Goal: Transaction & Acquisition: Purchase product/service

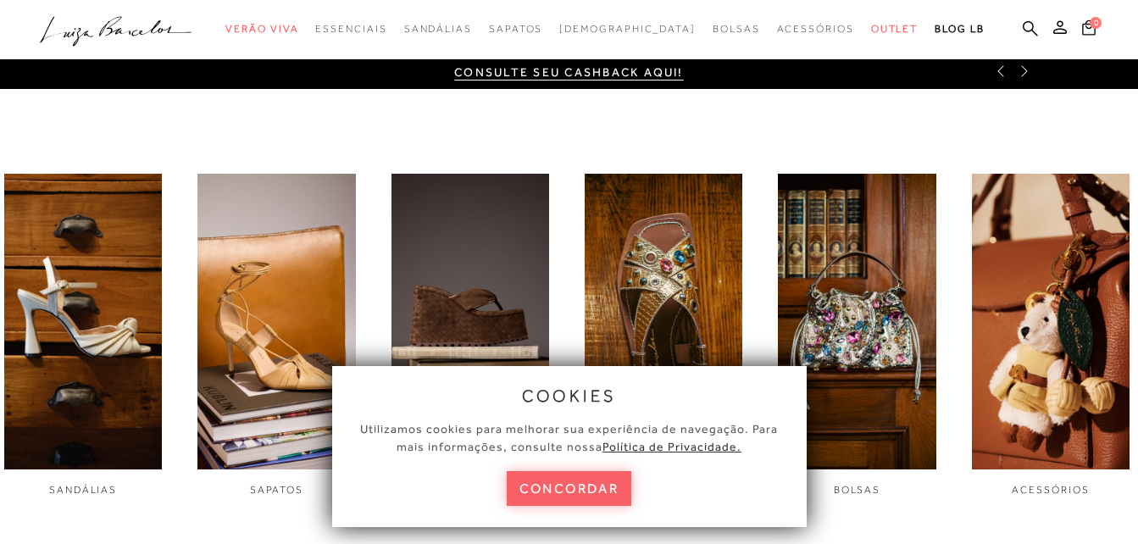
scroll to position [508, 0]
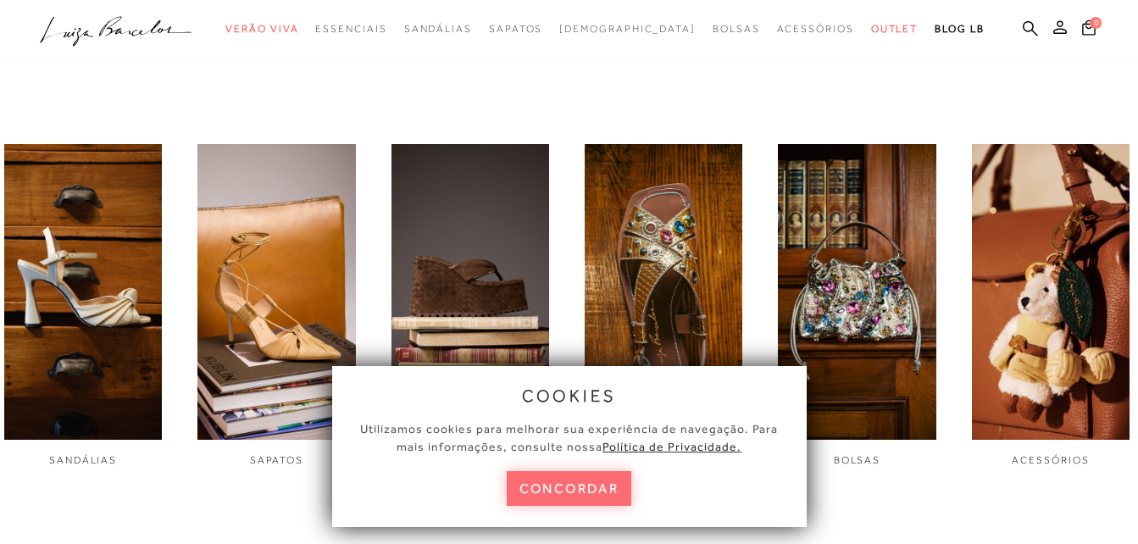
click at [562, 480] on button "concordar" at bounding box center [569, 488] width 125 height 35
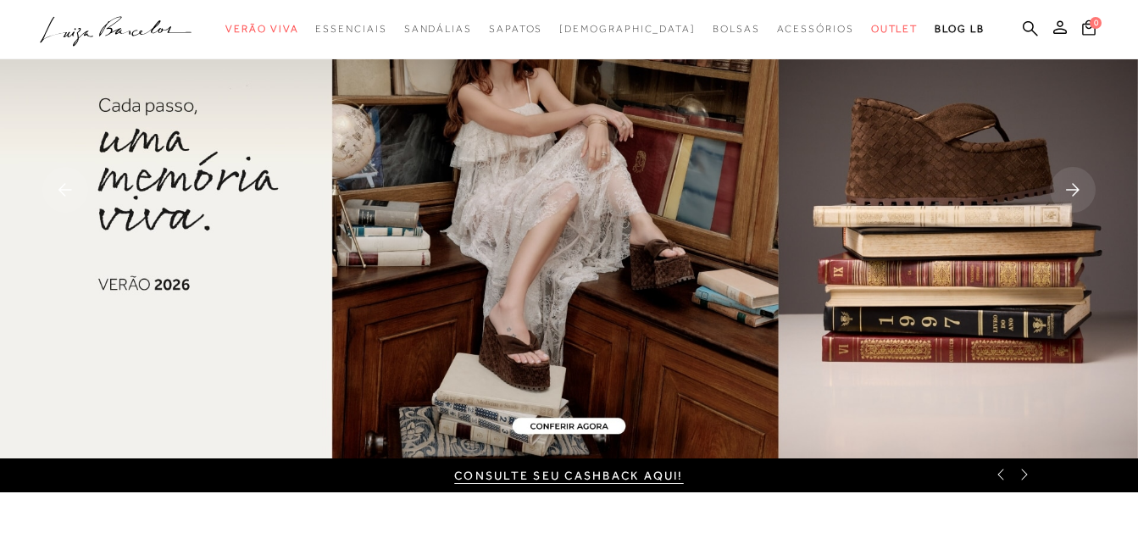
scroll to position [0, 0]
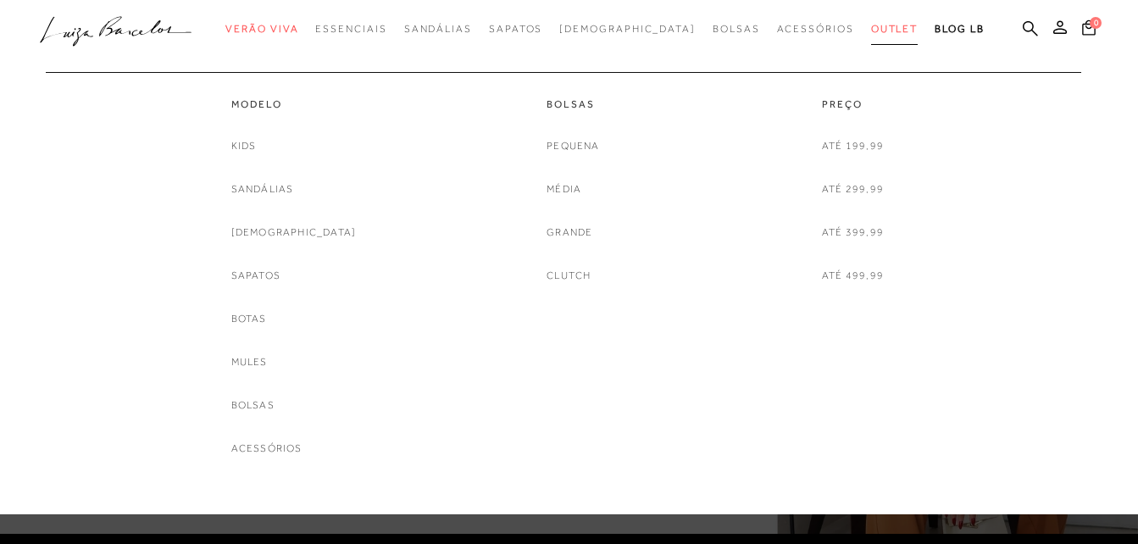
click at [871, 20] on link "Outlet" at bounding box center [894, 29] width 47 height 31
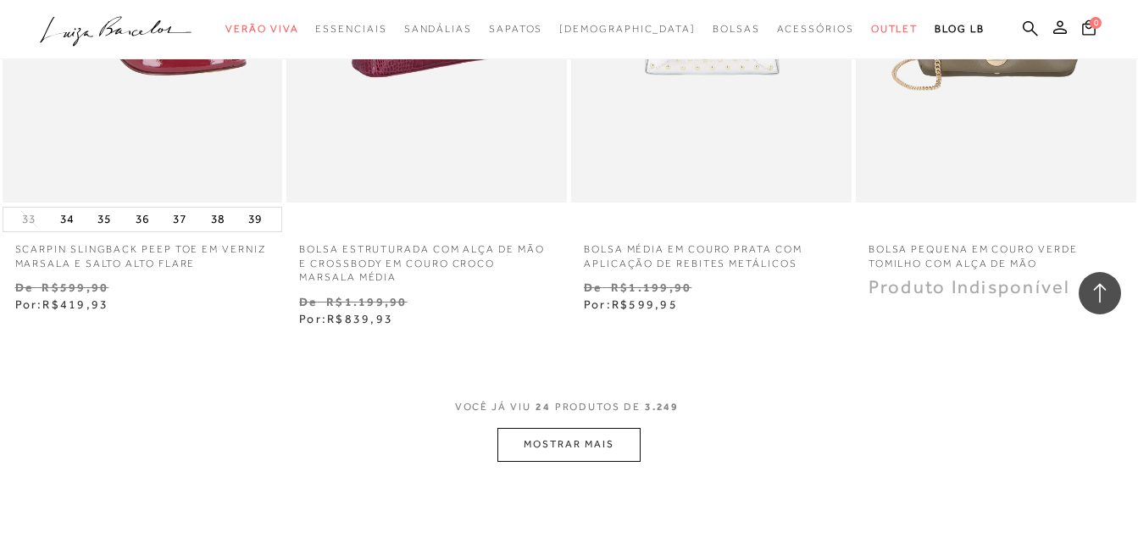
scroll to position [3304, 0]
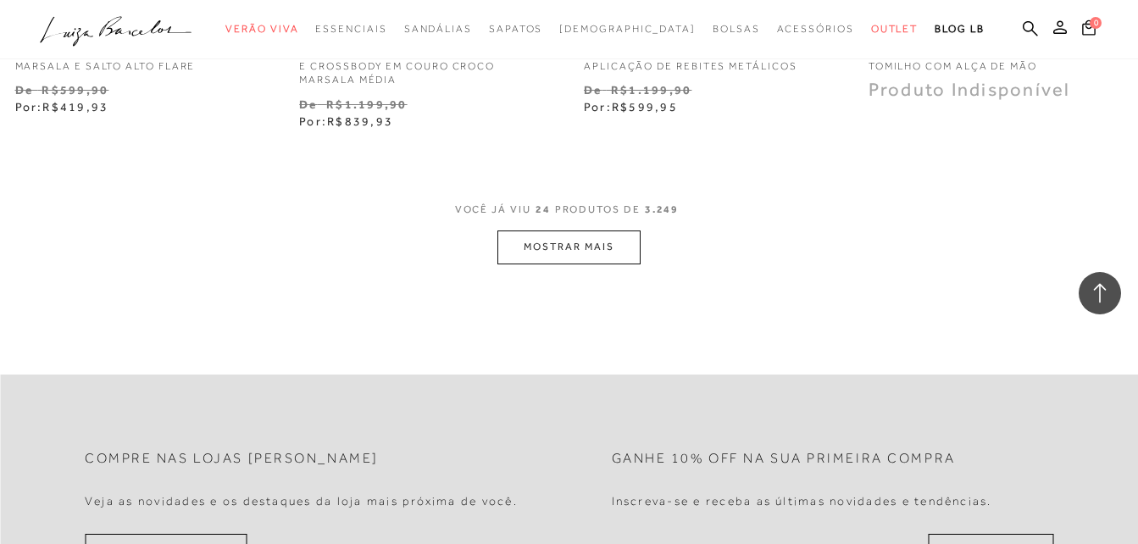
click at [542, 230] on button "MOSTRAR MAIS" at bounding box center [568, 246] width 142 height 33
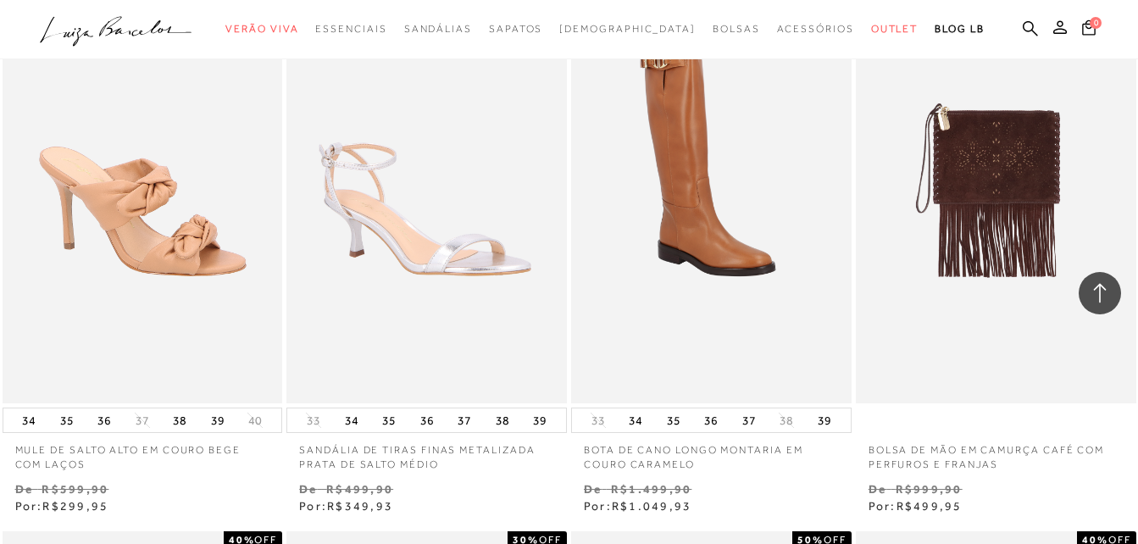
scroll to position [5761, 0]
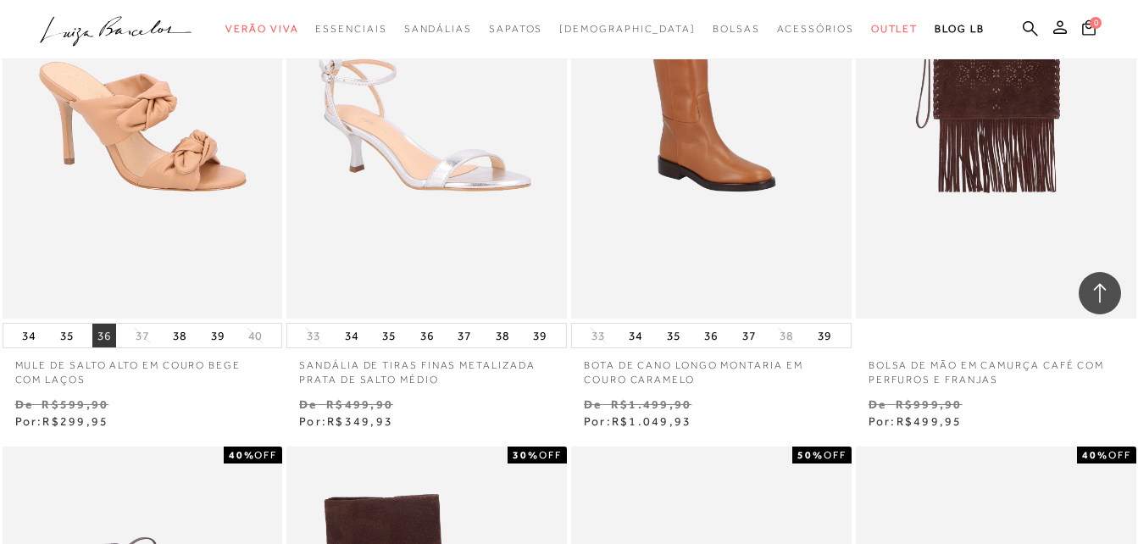
click at [104, 324] on button "36" at bounding box center [104, 336] width 24 height 24
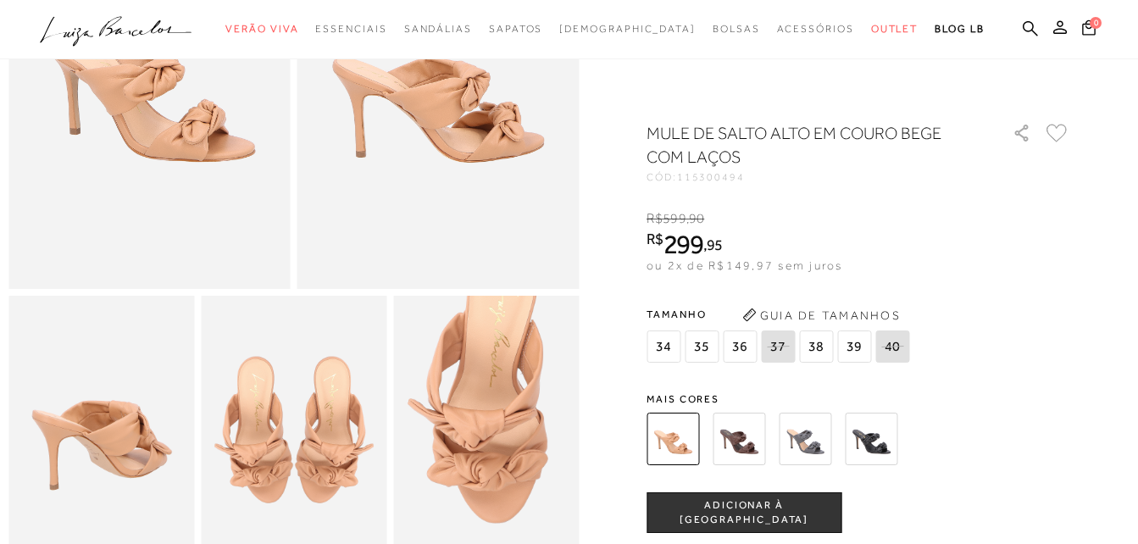
click at [728, 369] on div "MULE DE SALTO ALTO EM COURO BEGE COM LAÇOS CÓD: 115300494 × É necessário seleci…" at bounding box center [858, 497] width 424 height 752
drag, startPoint x: 728, startPoint y: 369, endPoint x: 813, endPoint y: 432, distance: 105.4
click at [813, 432] on img at bounding box center [805, 439] width 53 height 53
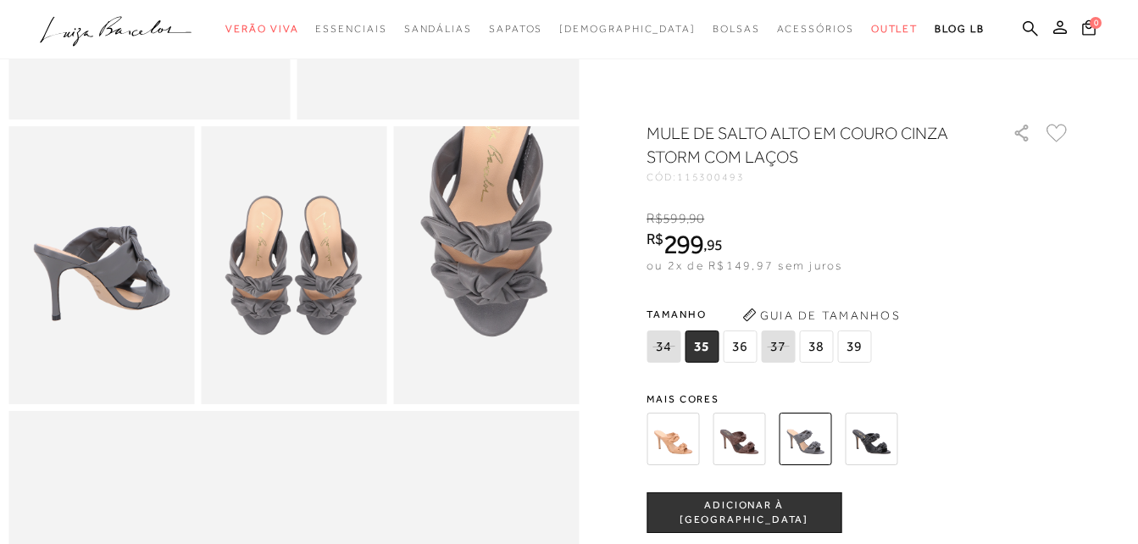
scroll to position [508, 0]
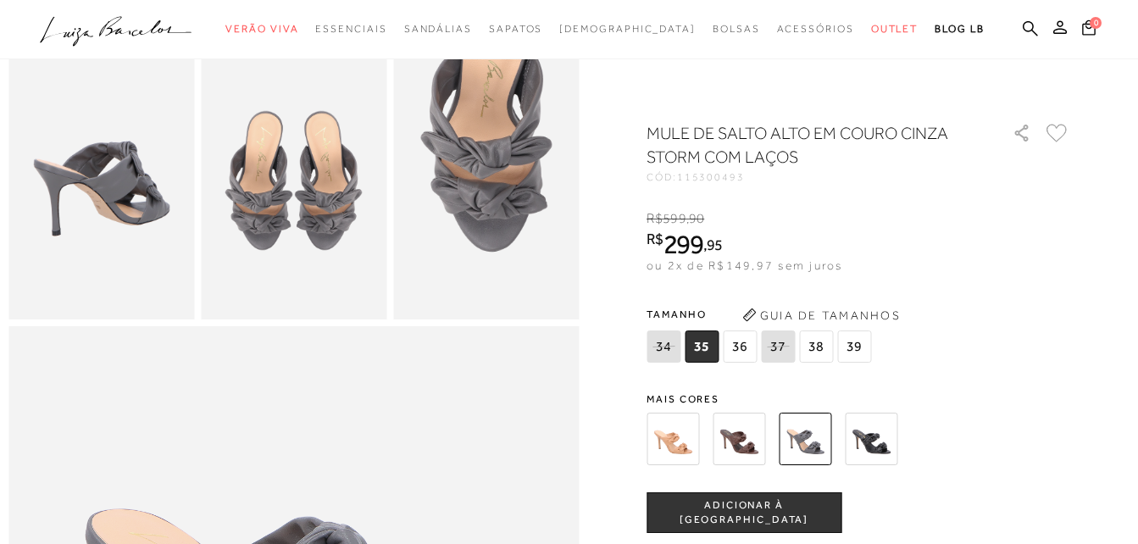
click at [750, 347] on span "36" at bounding box center [740, 346] width 34 height 32
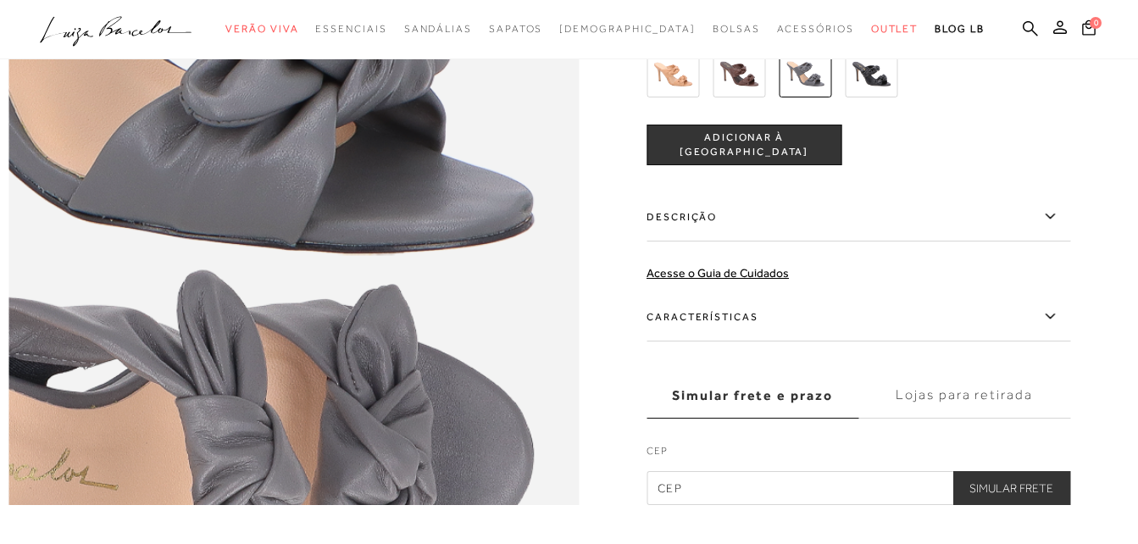
scroll to position [1186, 0]
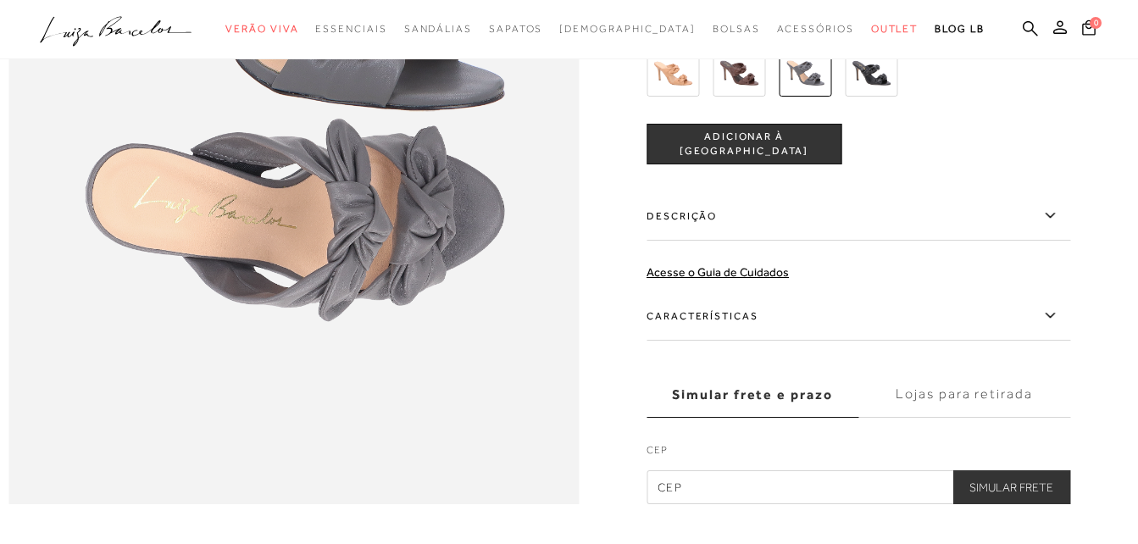
click at [868, 97] on img at bounding box center [871, 70] width 53 height 53
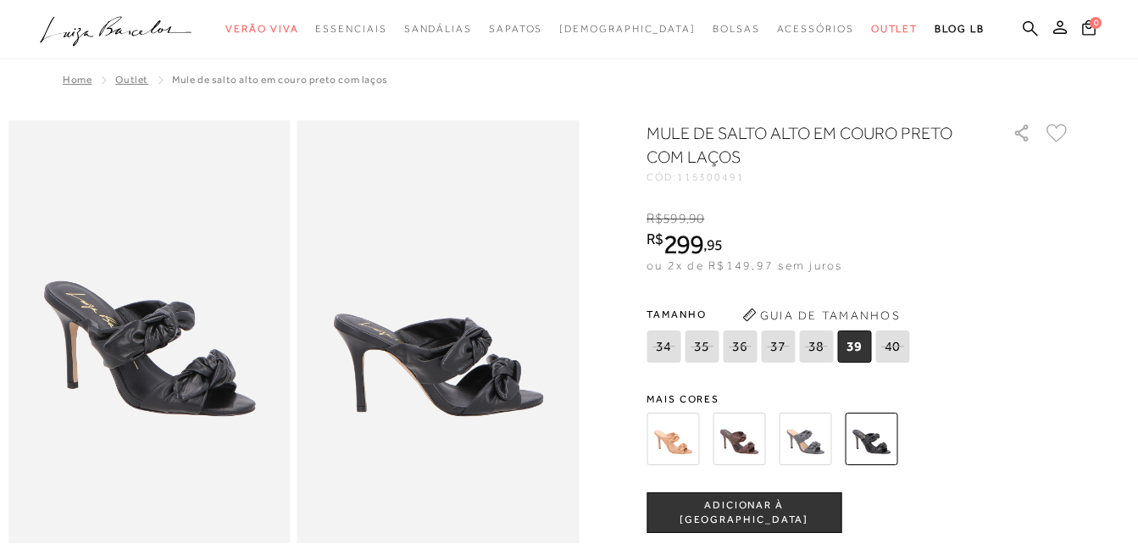
click at [811, 452] on img at bounding box center [805, 439] width 53 height 53
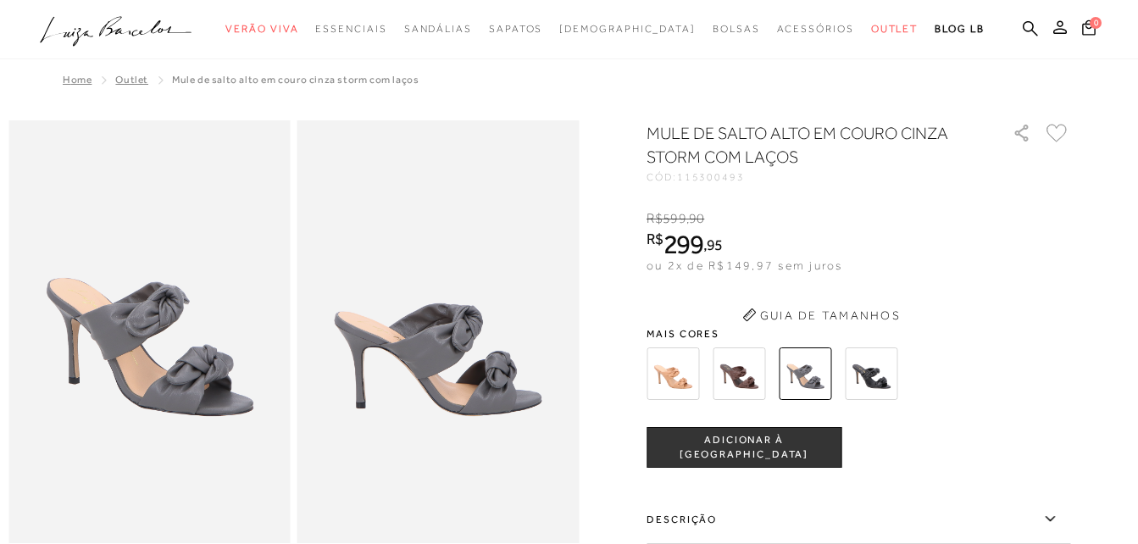
click at [746, 438] on button "ADICIONAR À [GEOGRAPHIC_DATA]" at bounding box center [743, 447] width 195 height 41
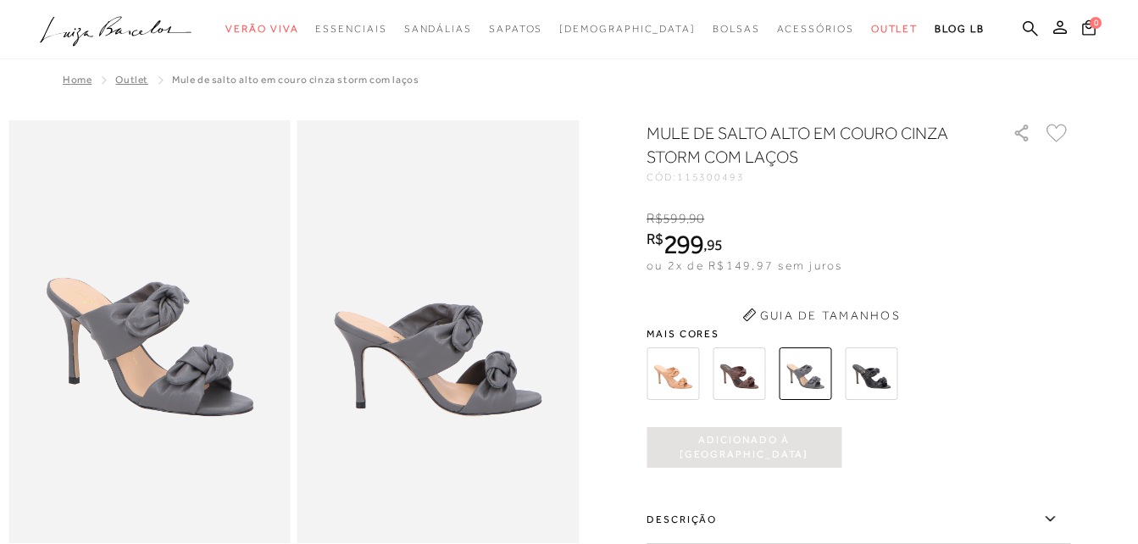
click at [739, 371] on div "MULE DE SALTO ALTO EM COURO CINZA STORM COM LAÇOS CÓD: 115300493 × É necessário…" at bounding box center [858, 464] width 424 height 686
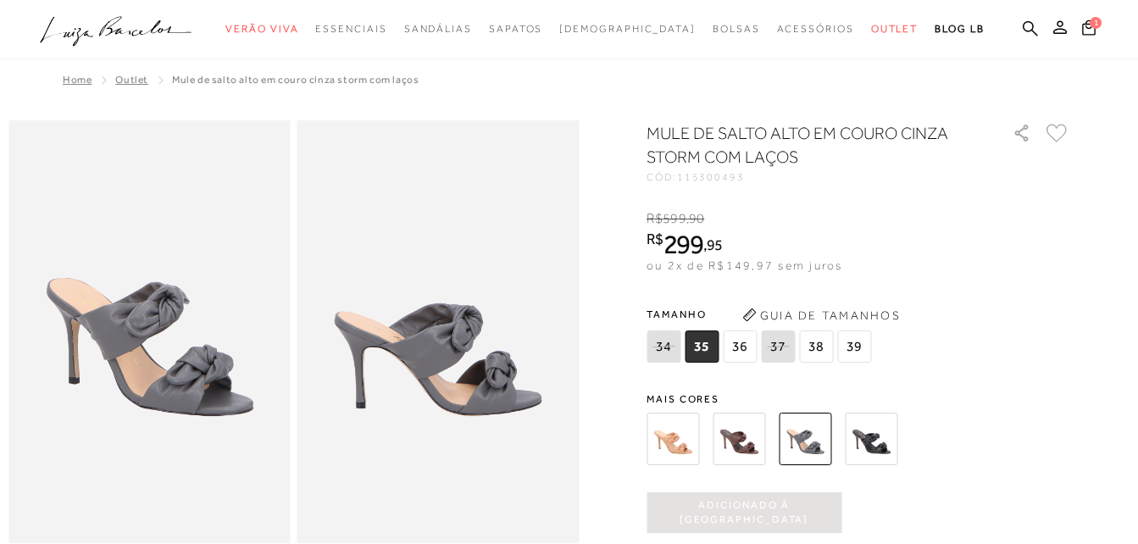
click at [743, 432] on img at bounding box center [739, 439] width 53 height 53
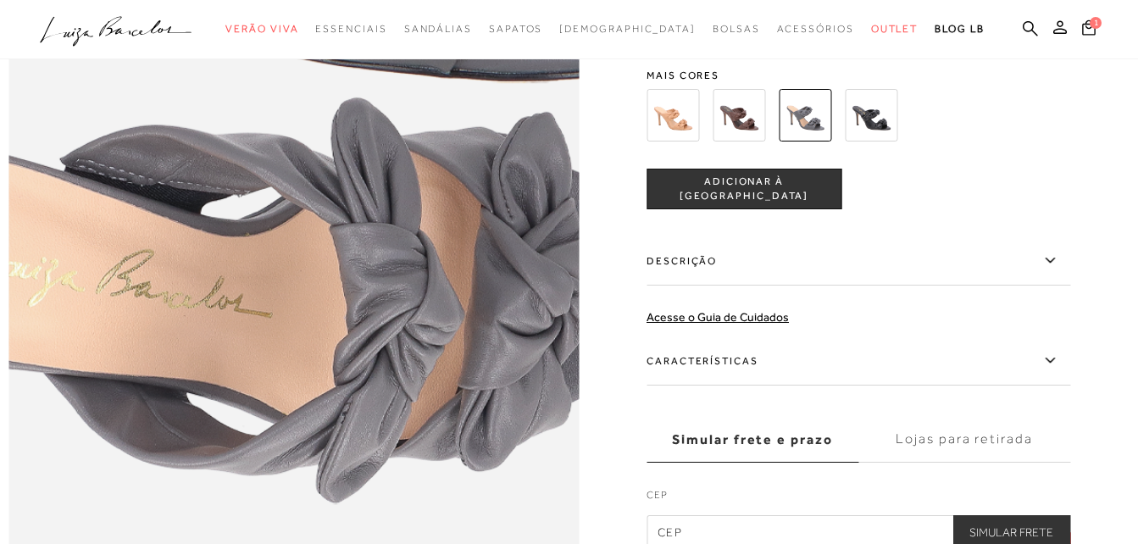
scroll to position [1101, 0]
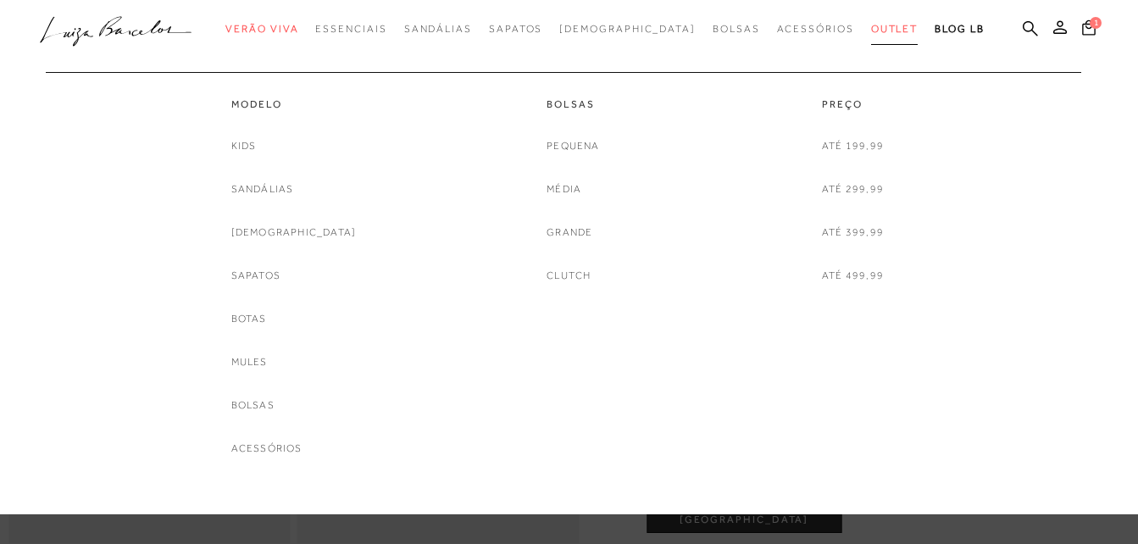
click at [871, 29] on span "Outlet" at bounding box center [894, 29] width 47 height 12
click at [290, 185] on link "Sandálias" at bounding box center [262, 189] width 63 height 18
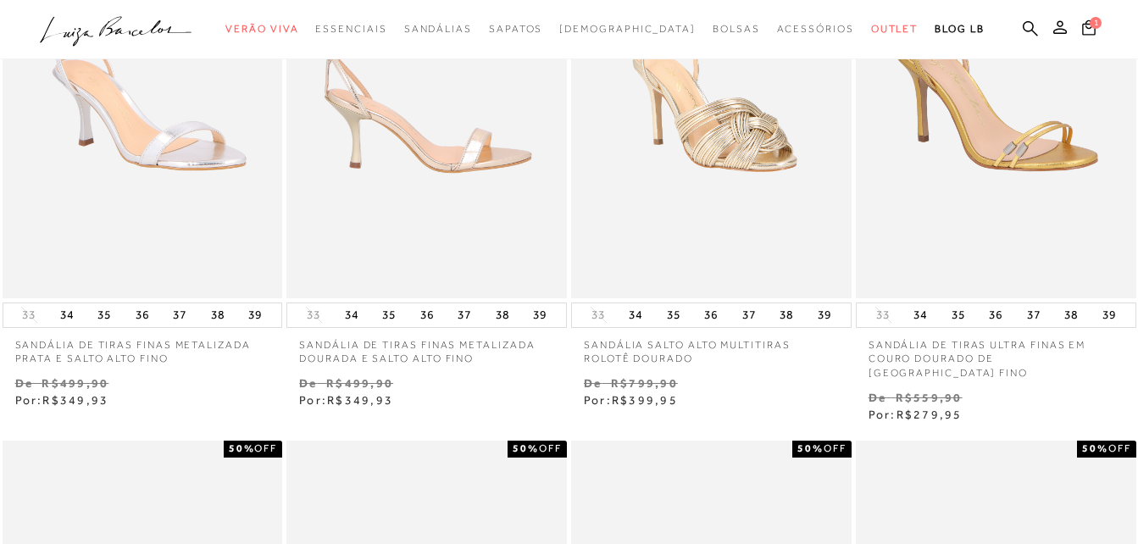
scroll to position [254, 0]
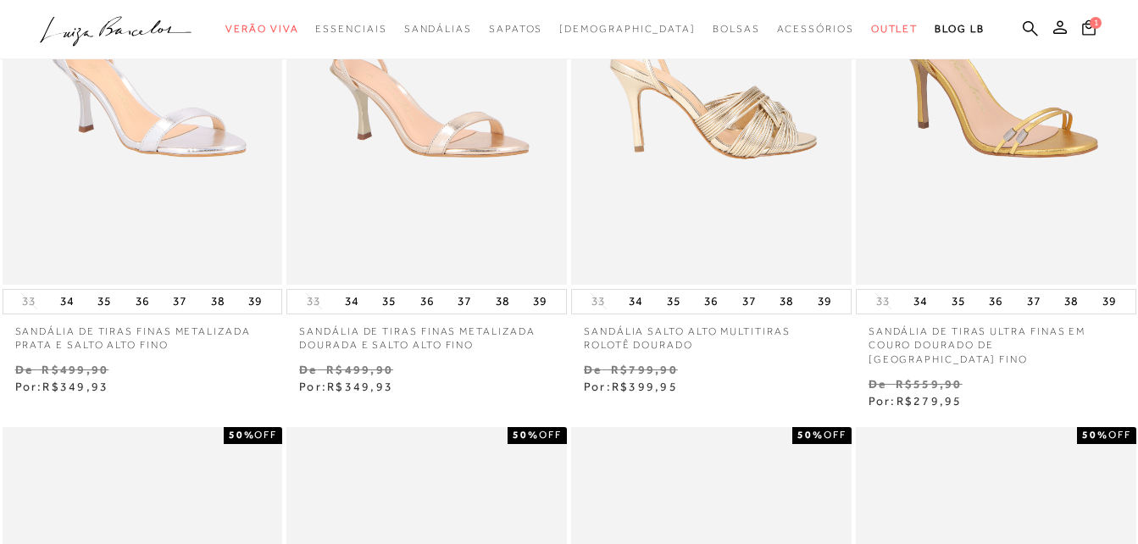
click at [652, 138] on img at bounding box center [712, 74] width 279 height 420
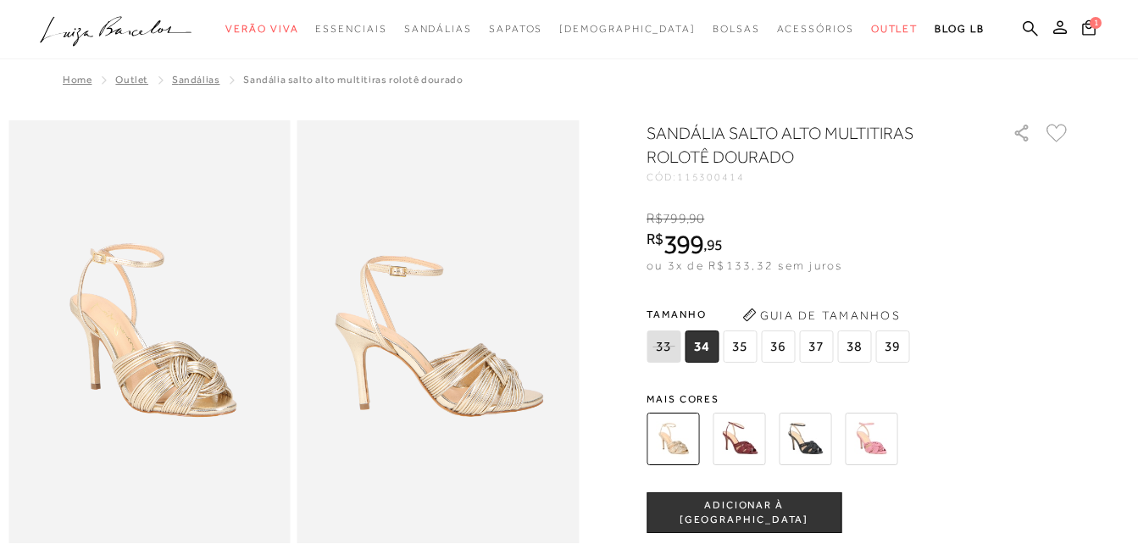
click at [746, 445] on img at bounding box center [739, 439] width 53 height 53
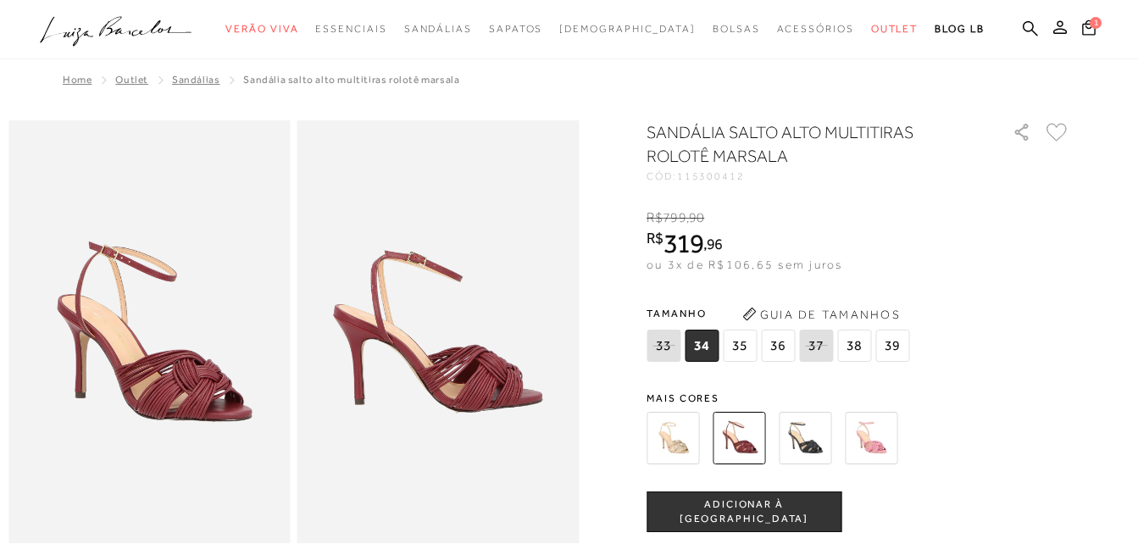
click at [820, 430] on img at bounding box center [805, 438] width 53 height 53
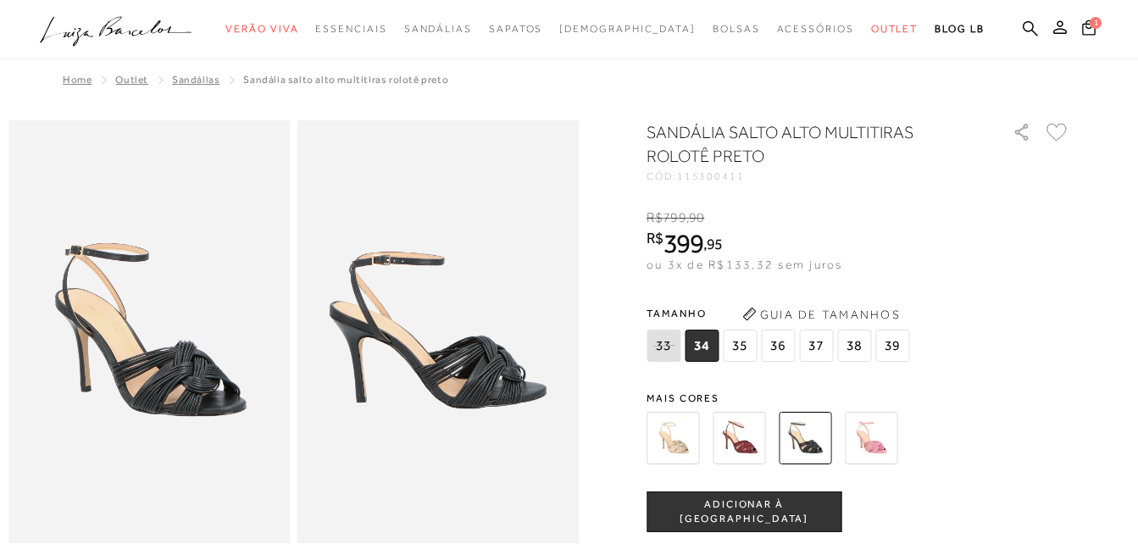
click at [883, 385] on div "SANDÁLIA SALTO ALTO MULTITIRAS ROLOTÊ PRETO CÓD: 115300411 × É necessário selec…" at bounding box center [858, 496] width 424 height 752
click at [857, 435] on img at bounding box center [871, 438] width 53 height 53
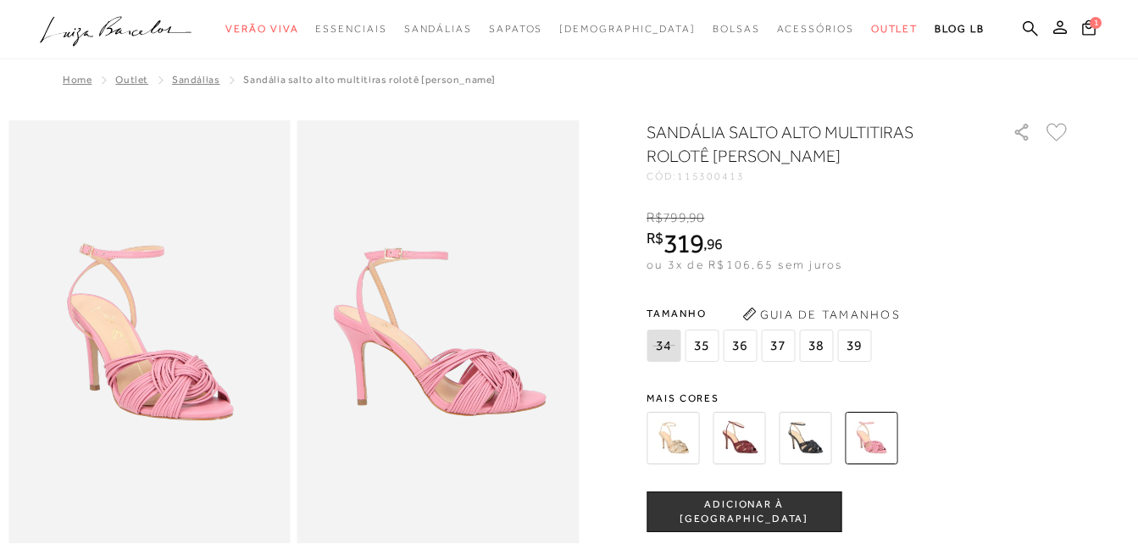
scroll to position [85, 0]
